Goal: Transaction & Acquisition: Obtain resource

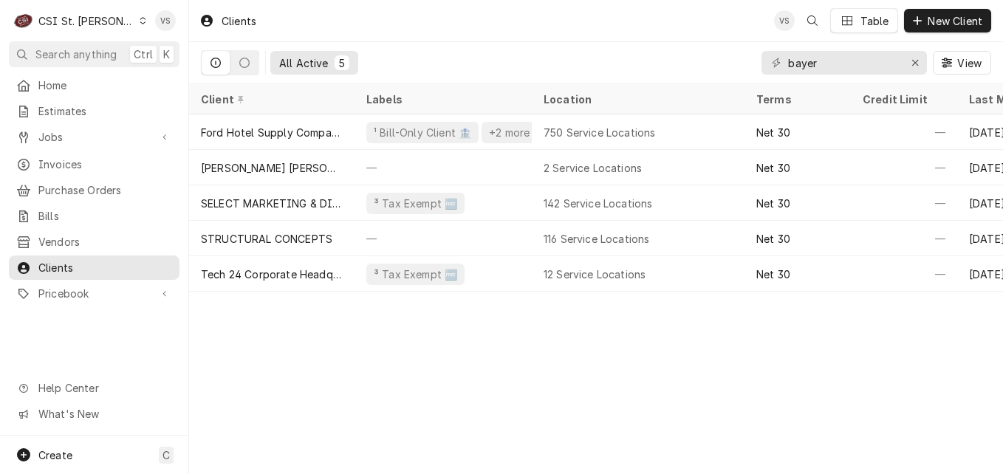
click at [140, 21] on icon "Dynamic Content Wrapper" at bounding box center [143, 20] width 7 height 7
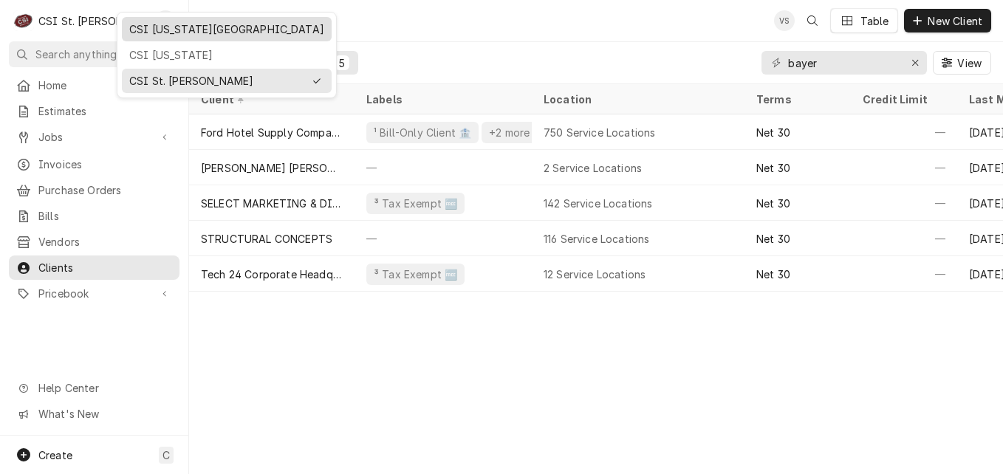
click at [165, 32] on div "CSI [US_STATE][GEOGRAPHIC_DATA]" at bounding box center [226, 29] width 195 height 16
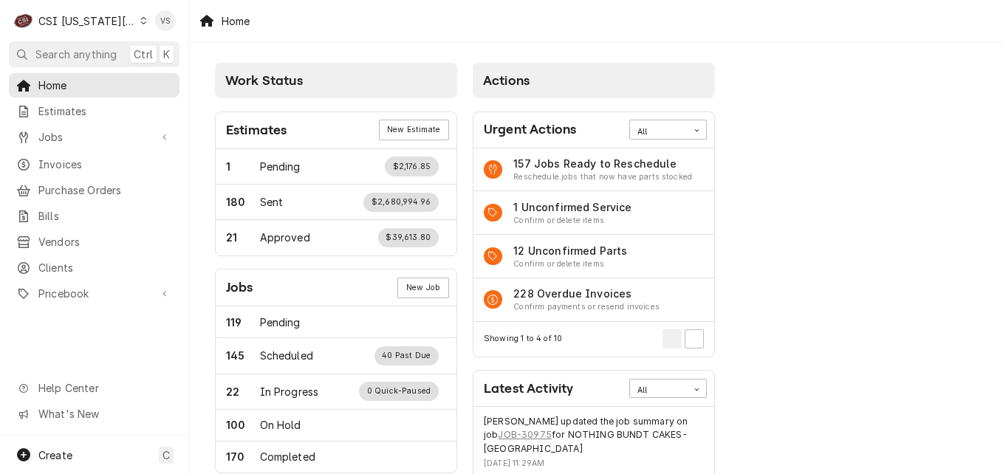
click at [72, 160] on span "Invoices" at bounding box center [105, 165] width 134 height 16
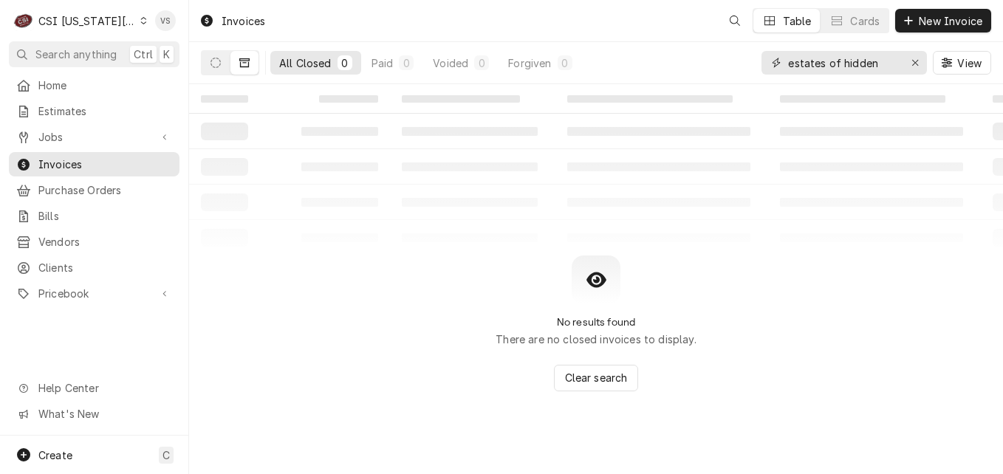
click at [877, 61] on input "estates of hidden" at bounding box center [843, 63] width 111 height 24
drag, startPoint x: 878, startPoint y: 64, endPoint x: 837, endPoint y: 72, distance: 41.4
click at [768, 77] on div "estates of hidden View" at bounding box center [876, 62] width 230 height 41
type input "301379"
click at [220, 67] on icon "Dynamic Content Wrapper" at bounding box center [215, 63] width 10 height 10
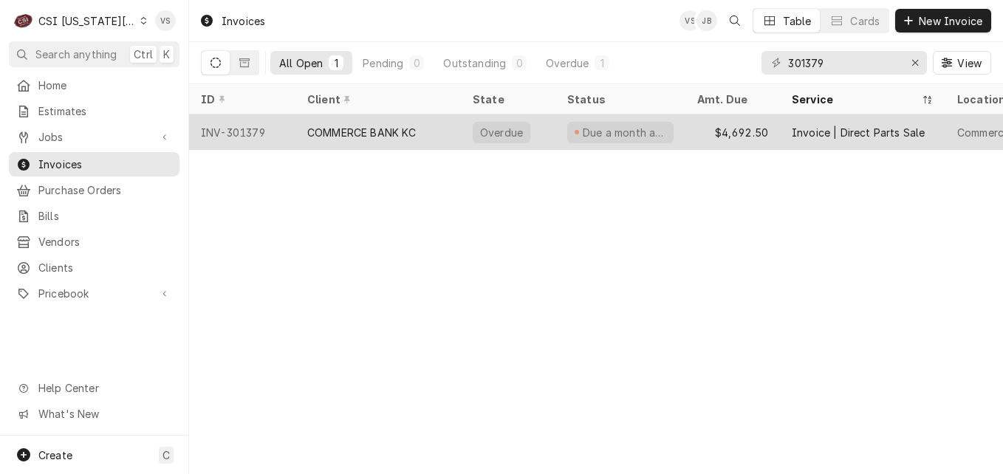
click at [387, 133] on div "COMMERCE BANK KC" at bounding box center [361, 133] width 109 height 16
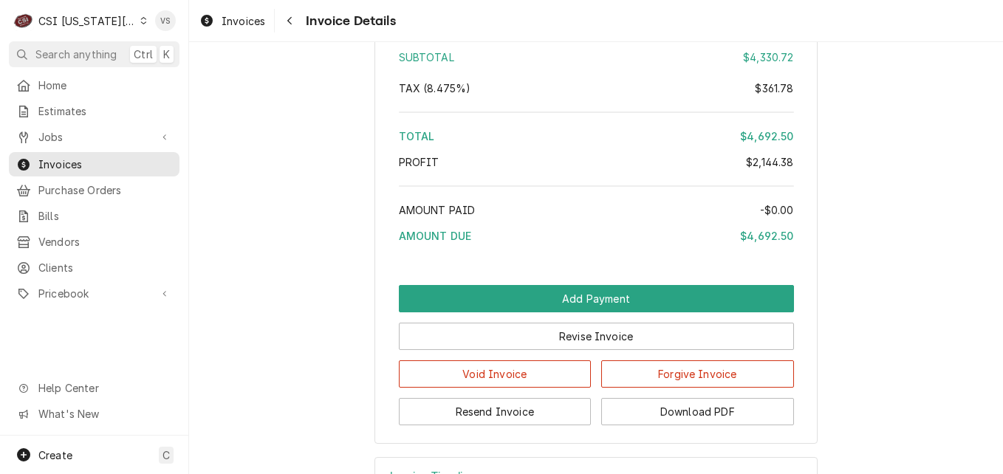
scroll to position [2284, 0]
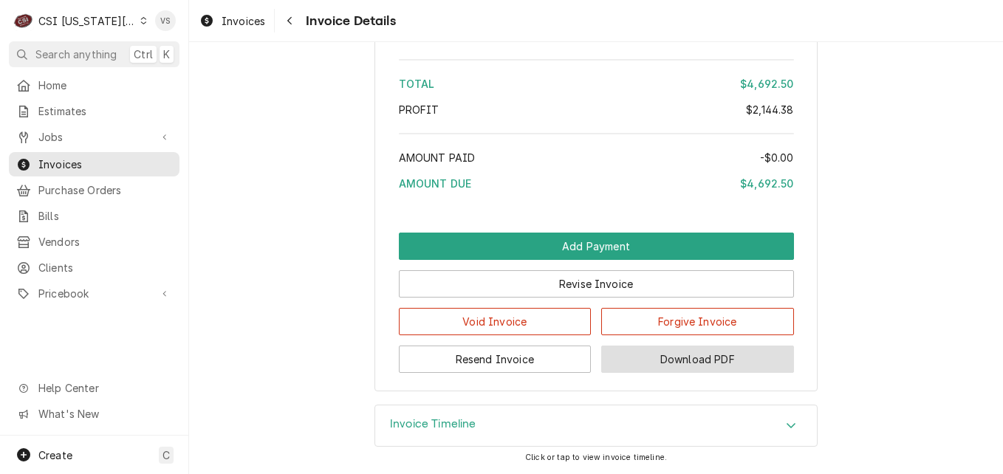
click at [659, 354] on button "Download PDF" at bounding box center [697, 359] width 193 height 27
click at [786, 426] on icon "Accordion Header" at bounding box center [790, 425] width 9 height 5
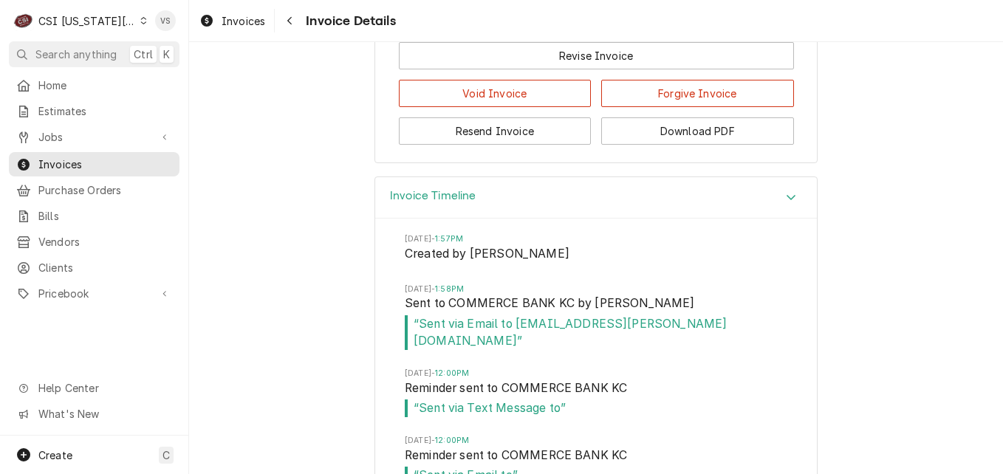
scroll to position [2398, 0]
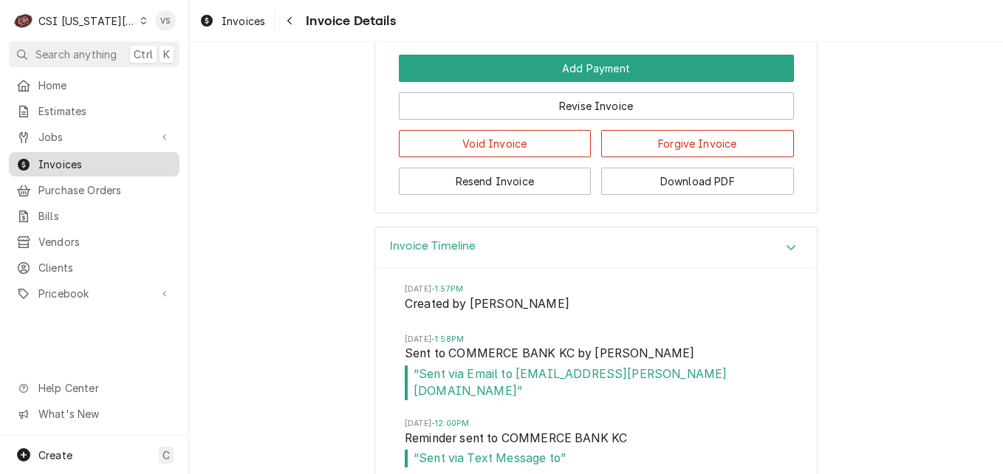
click at [100, 162] on span "Invoices" at bounding box center [105, 165] width 134 height 16
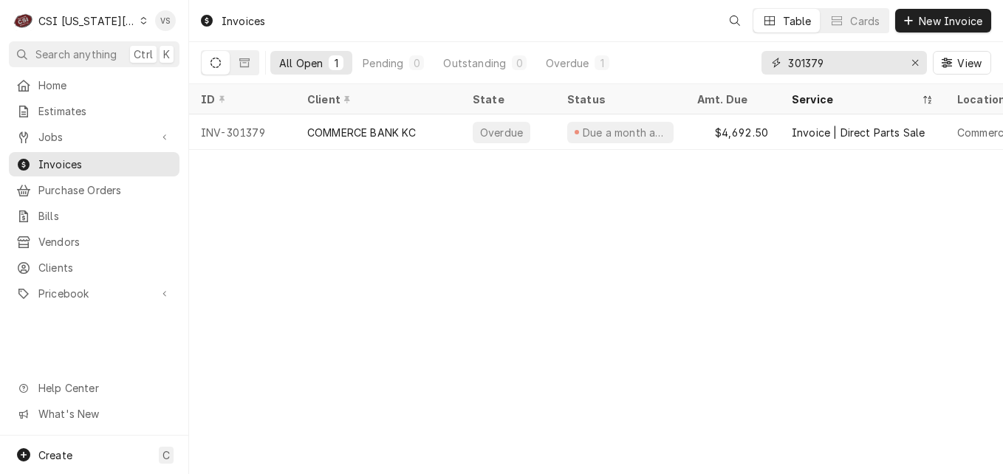
click at [829, 58] on input "301379" at bounding box center [843, 63] width 111 height 24
click at [764, 65] on div "301379" at bounding box center [843, 63] width 165 height 24
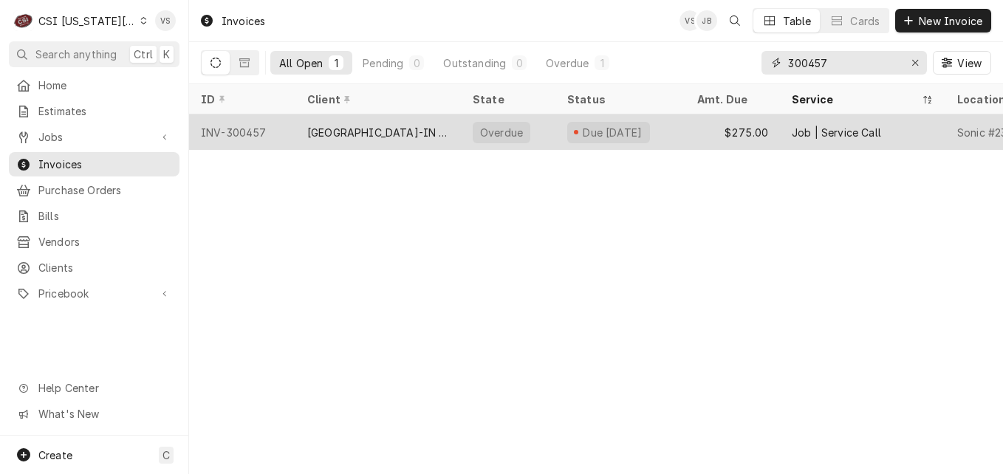
type input "300457"
click at [341, 133] on div "[GEOGRAPHIC_DATA]-IN RESTAURANT LLC" at bounding box center [378, 133] width 142 height 16
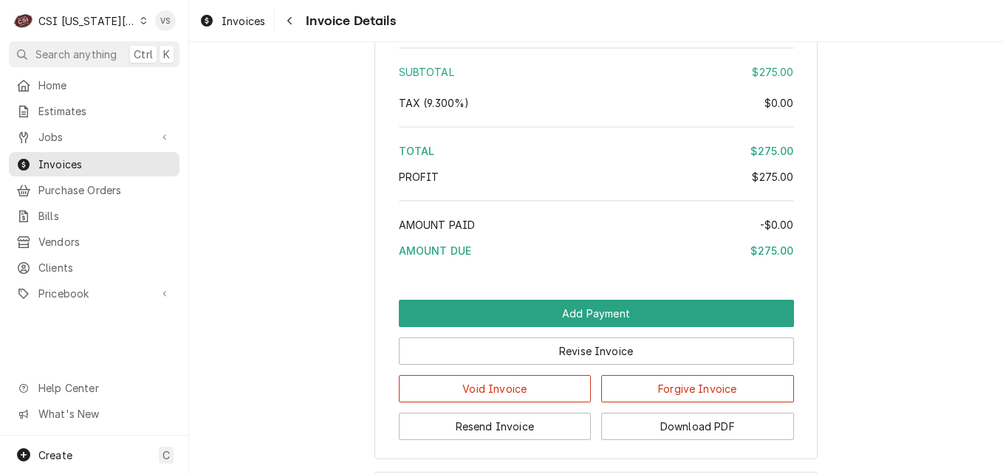
scroll to position [2511, 0]
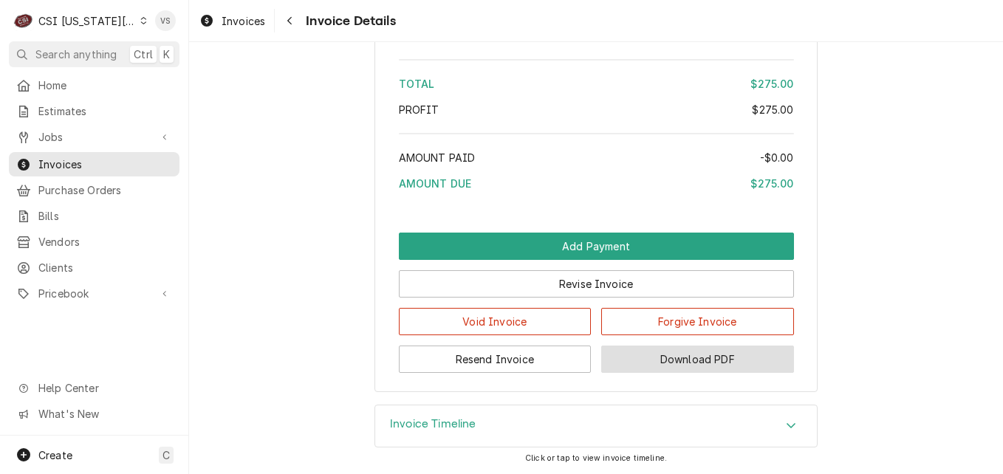
click at [670, 373] on button "Download PDF" at bounding box center [697, 359] width 193 height 27
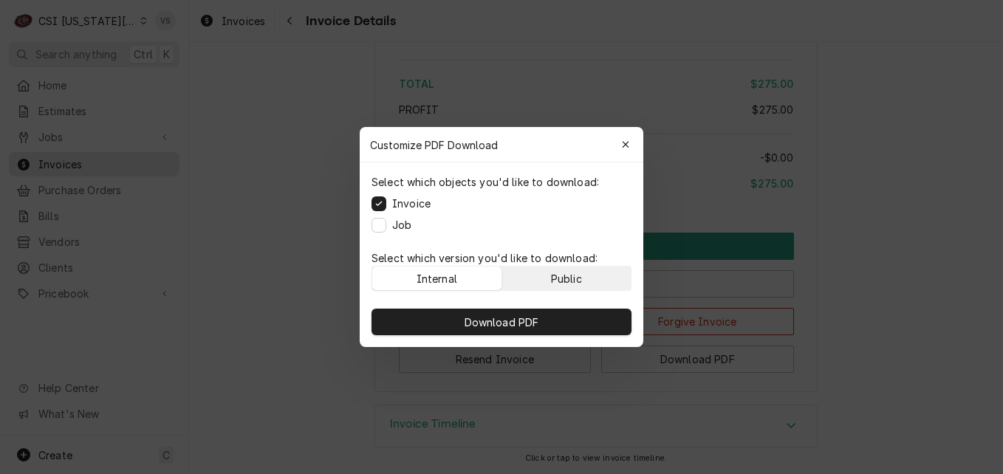
click at [586, 284] on button "Public" at bounding box center [566, 279] width 129 height 24
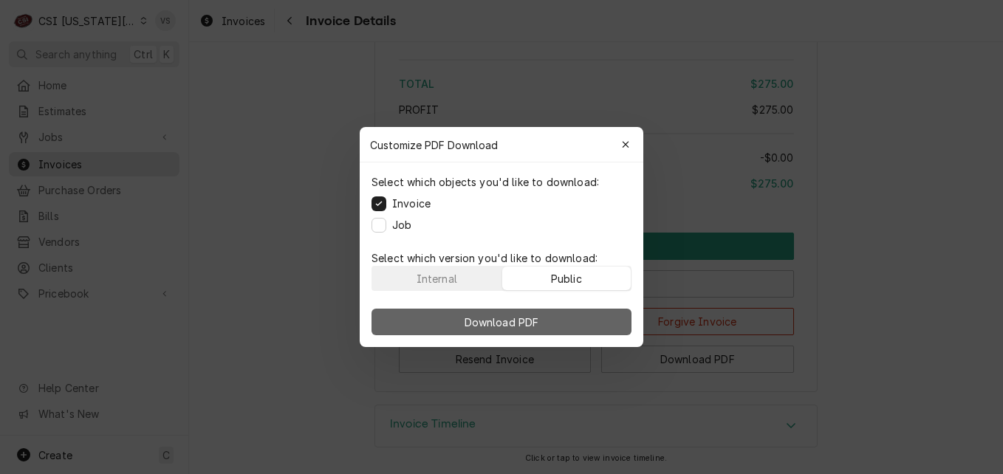
click at [579, 320] on button "Download PDF" at bounding box center [501, 322] width 260 height 27
